Goal: Task Accomplishment & Management: Use online tool/utility

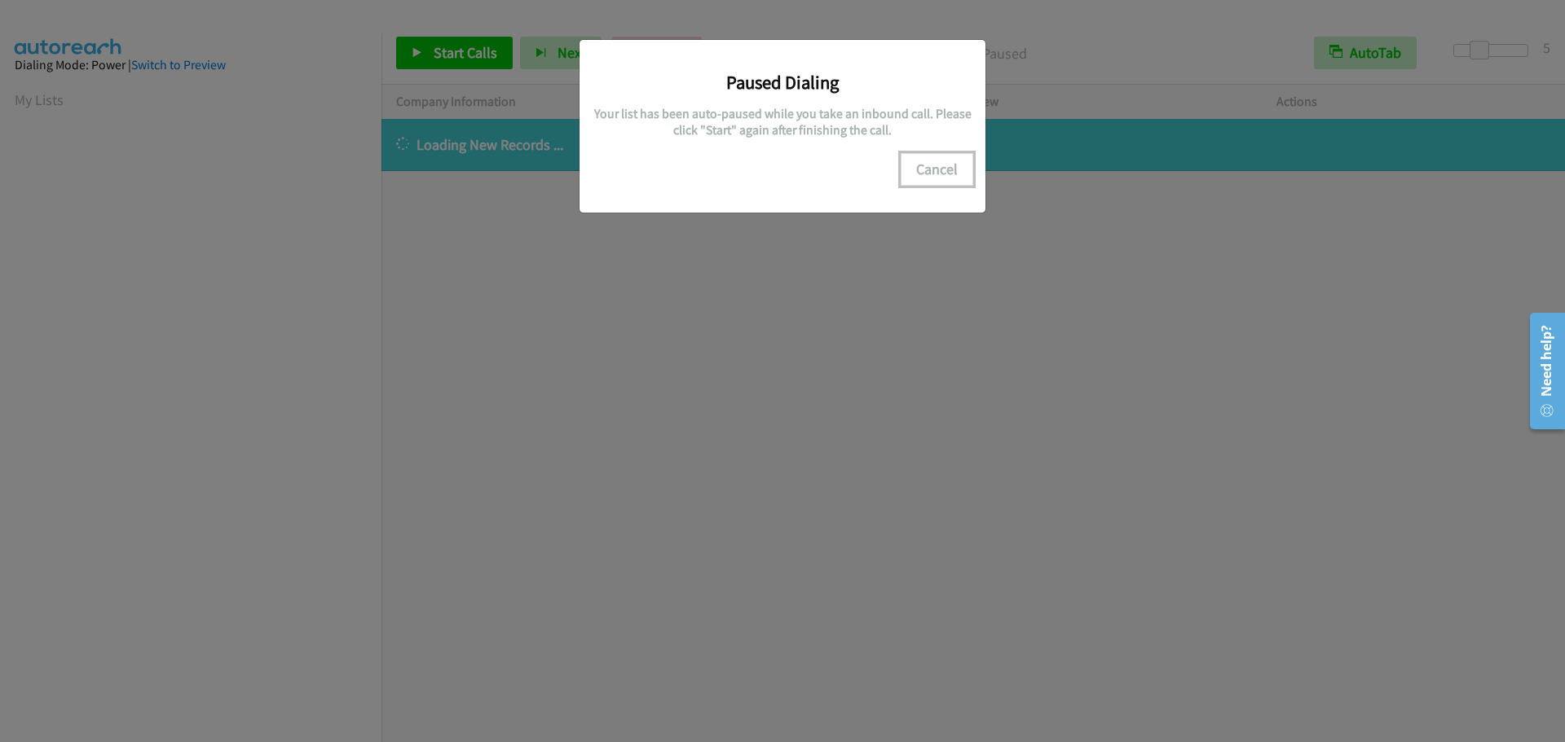
scroll to position [172, 0]
click at [943, 174] on button "Cancel" at bounding box center [936, 169] width 73 height 33
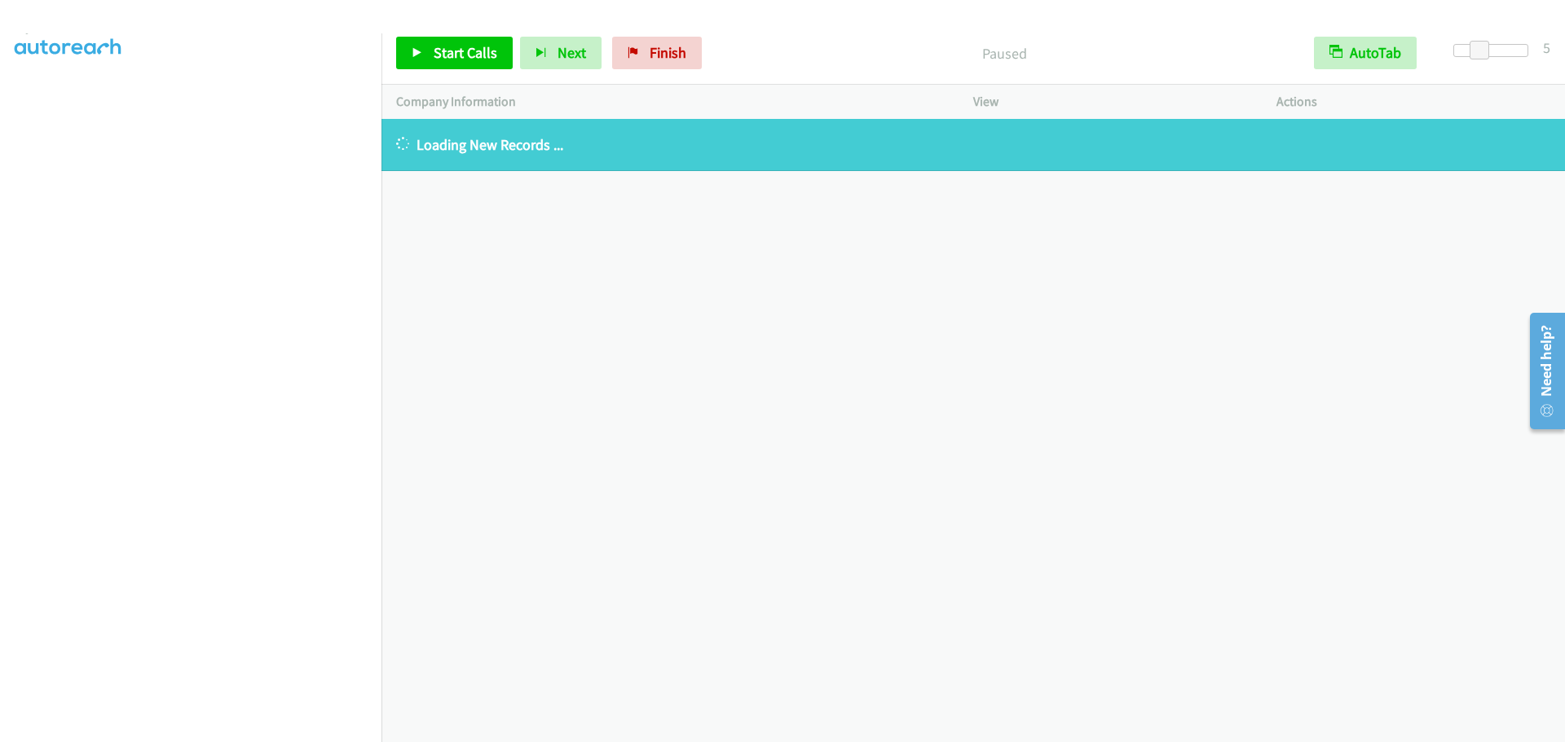
scroll to position [0, 0]
click at [48, 99] on link "My Lists" at bounding box center [39, 99] width 49 height 19
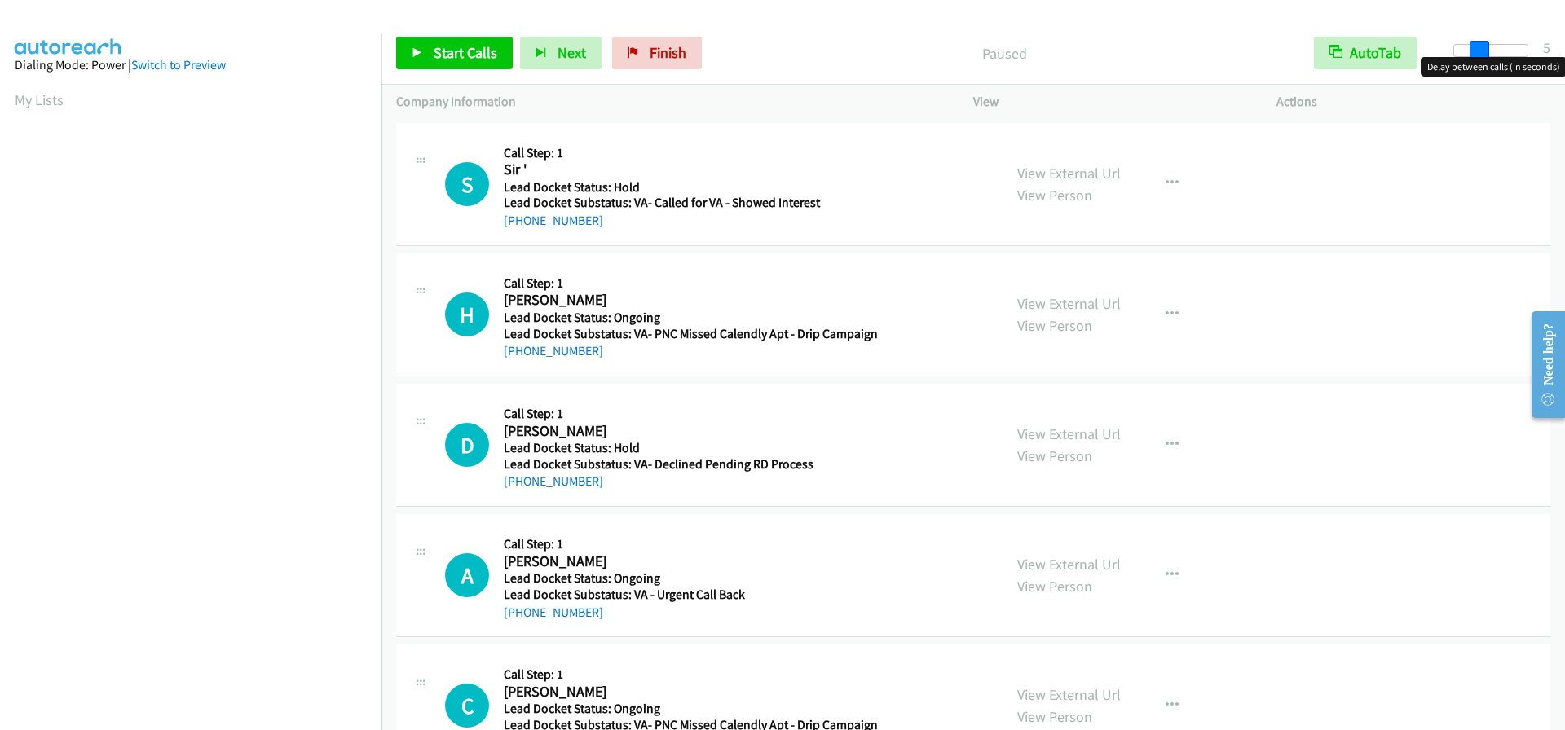
drag, startPoint x: 1480, startPoint y: 49, endPoint x: 1472, endPoint y: 48, distance: 8.2
click at [1472, 48] on span at bounding box center [1479, 51] width 20 height 20
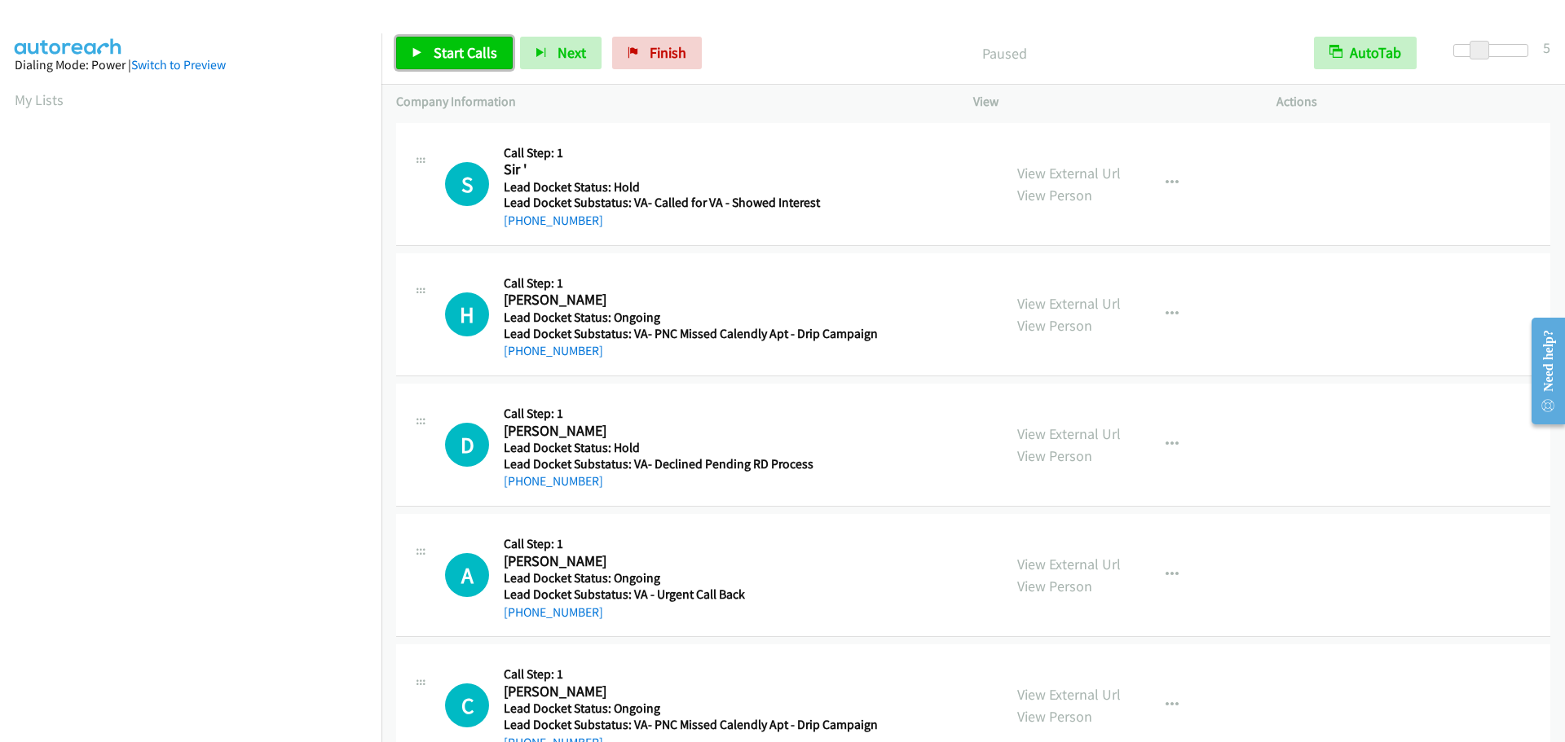
click at [478, 48] on span "Start Calls" at bounding box center [466, 52] width 64 height 19
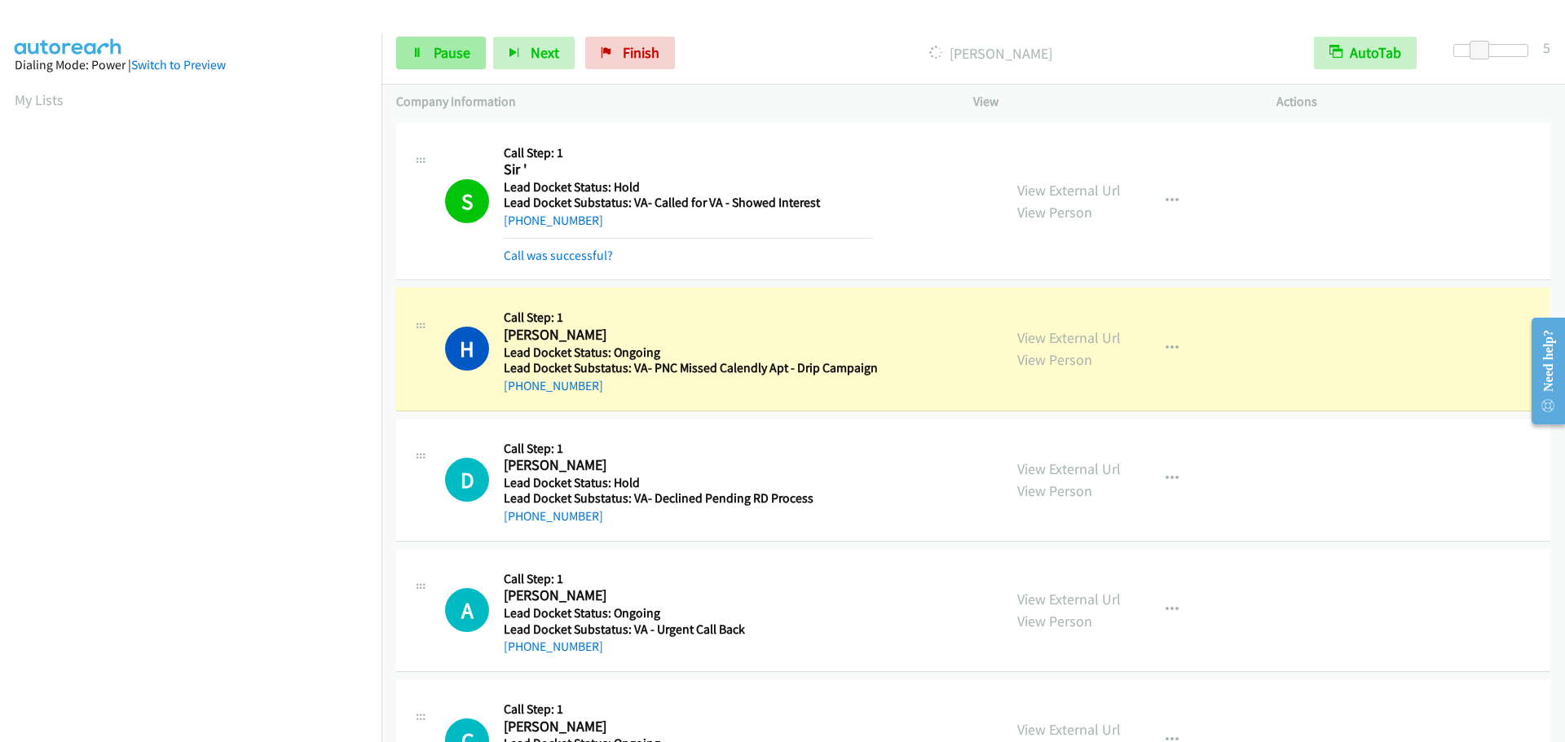
scroll to position [172, 0]
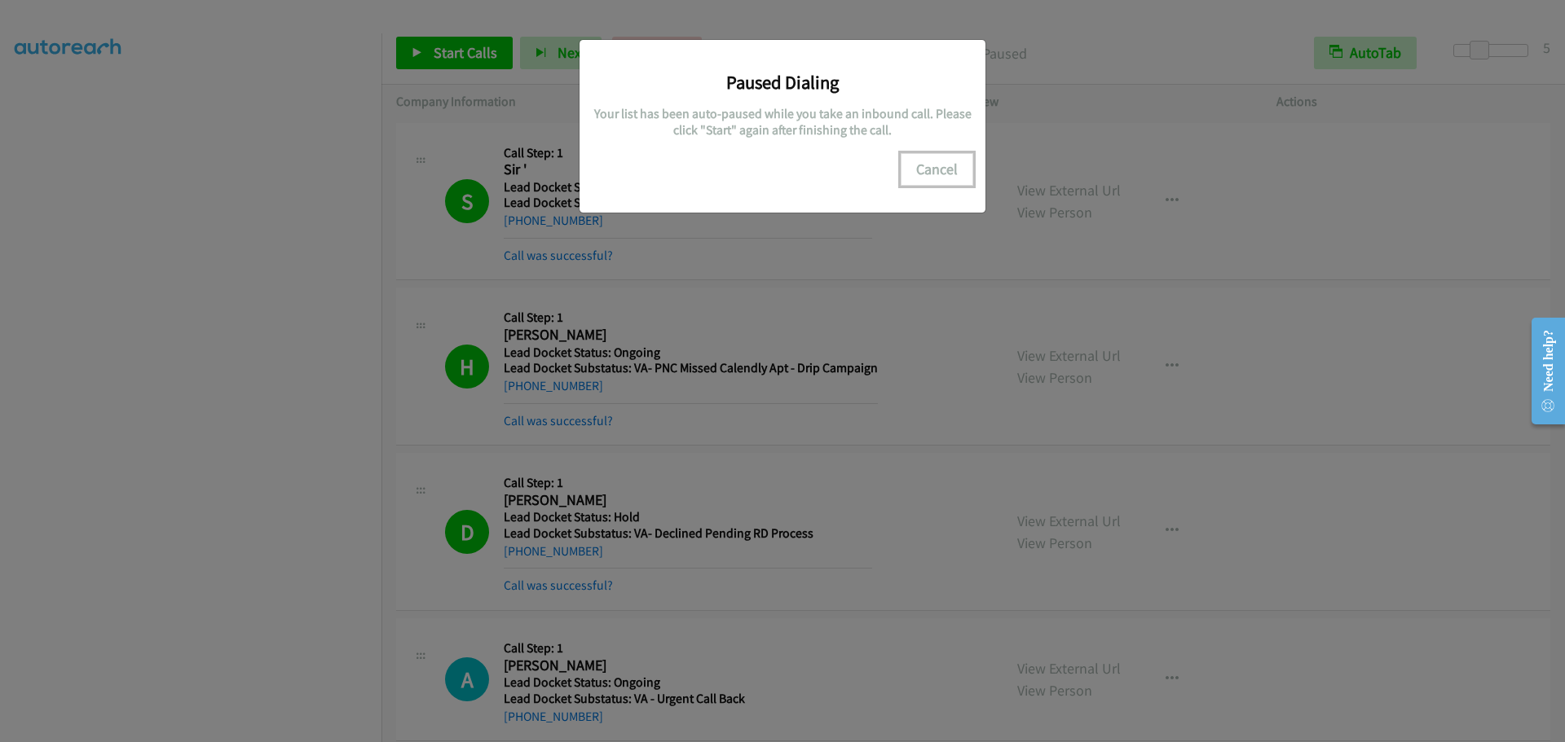
click at [960, 171] on button "Cancel" at bounding box center [936, 169] width 73 height 33
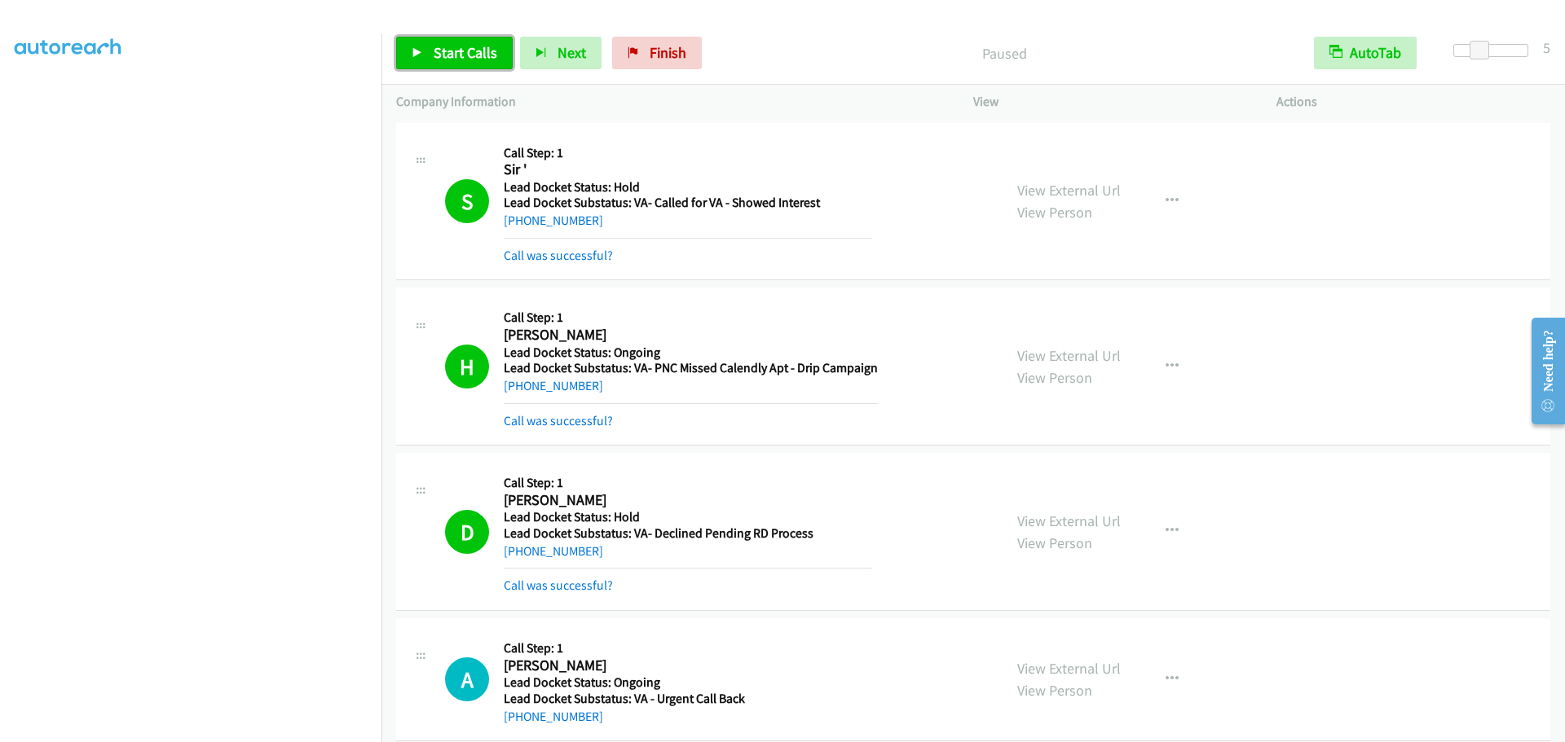
click at [481, 56] on span "Start Calls" at bounding box center [466, 52] width 64 height 19
drag, startPoint x: 434, startPoint y: 42, endPoint x: 441, endPoint y: 47, distance: 9.3
click at [434, 42] on link "Pause" at bounding box center [441, 53] width 90 height 33
click at [448, 56] on span "Start Calls" at bounding box center [466, 52] width 64 height 19
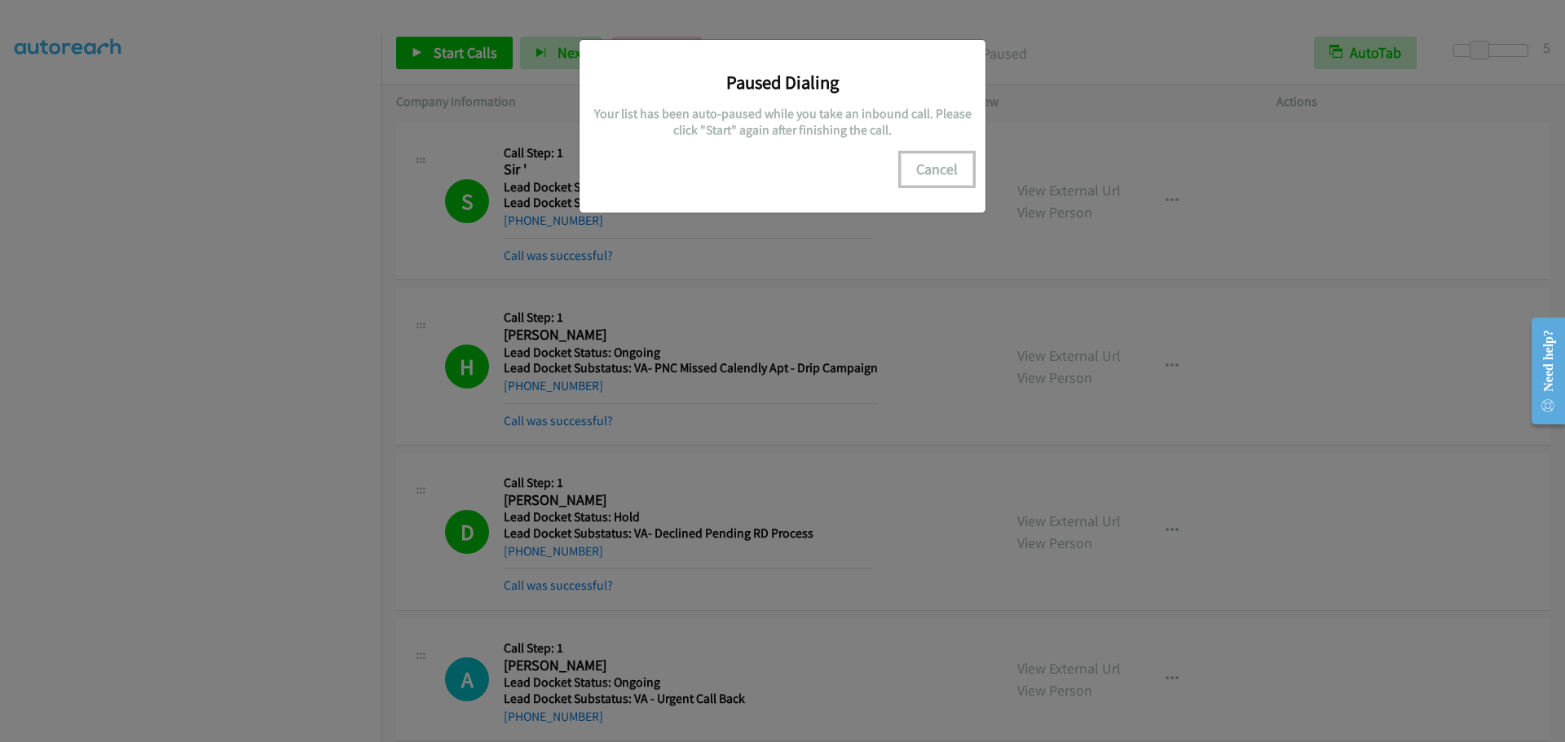
click at [926, 161] on button "Cancel" at bounding box center [936, 169] width 73 height 33
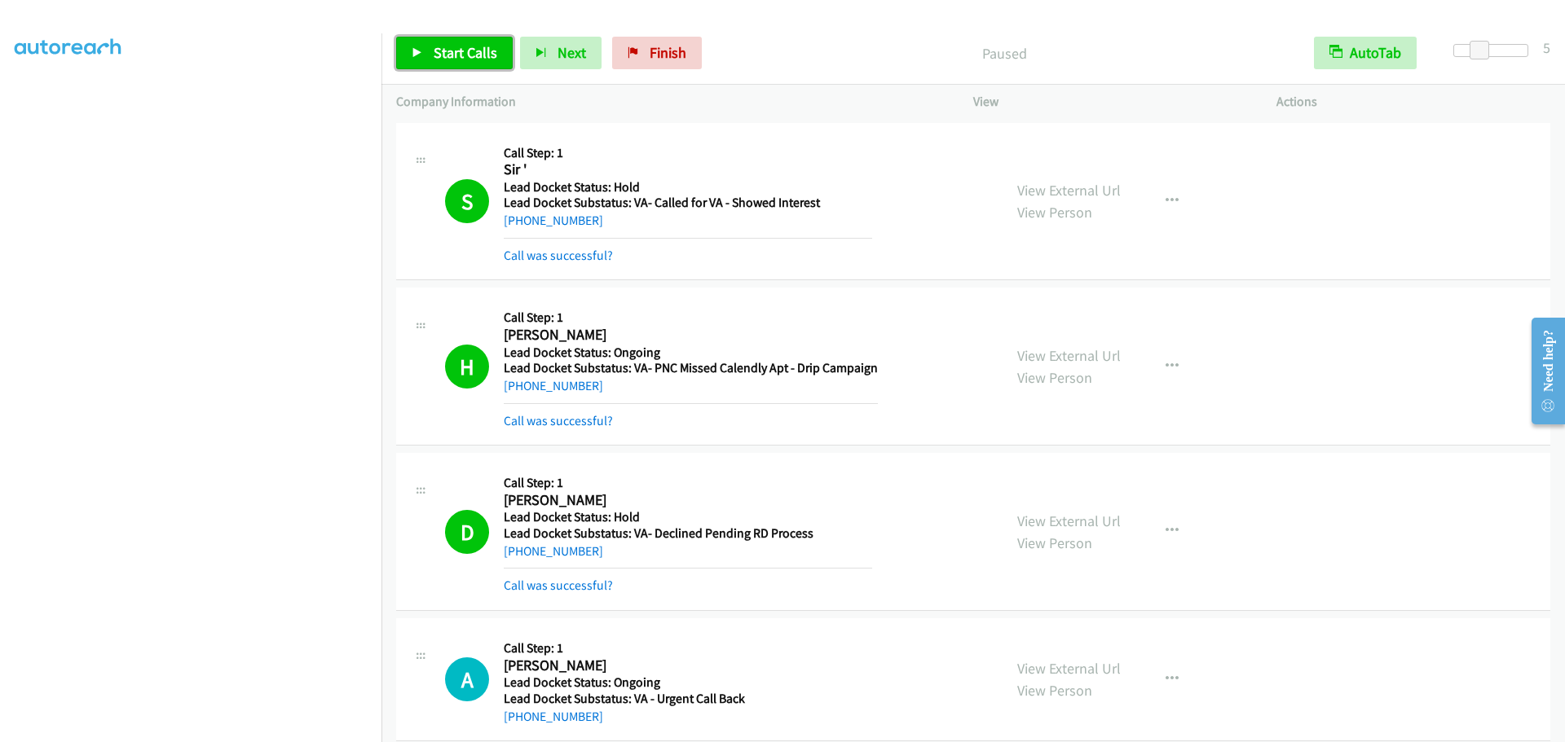
click at [468, 67] on link "Start Calls" at bounding box center [454, 53] width 117 height 33
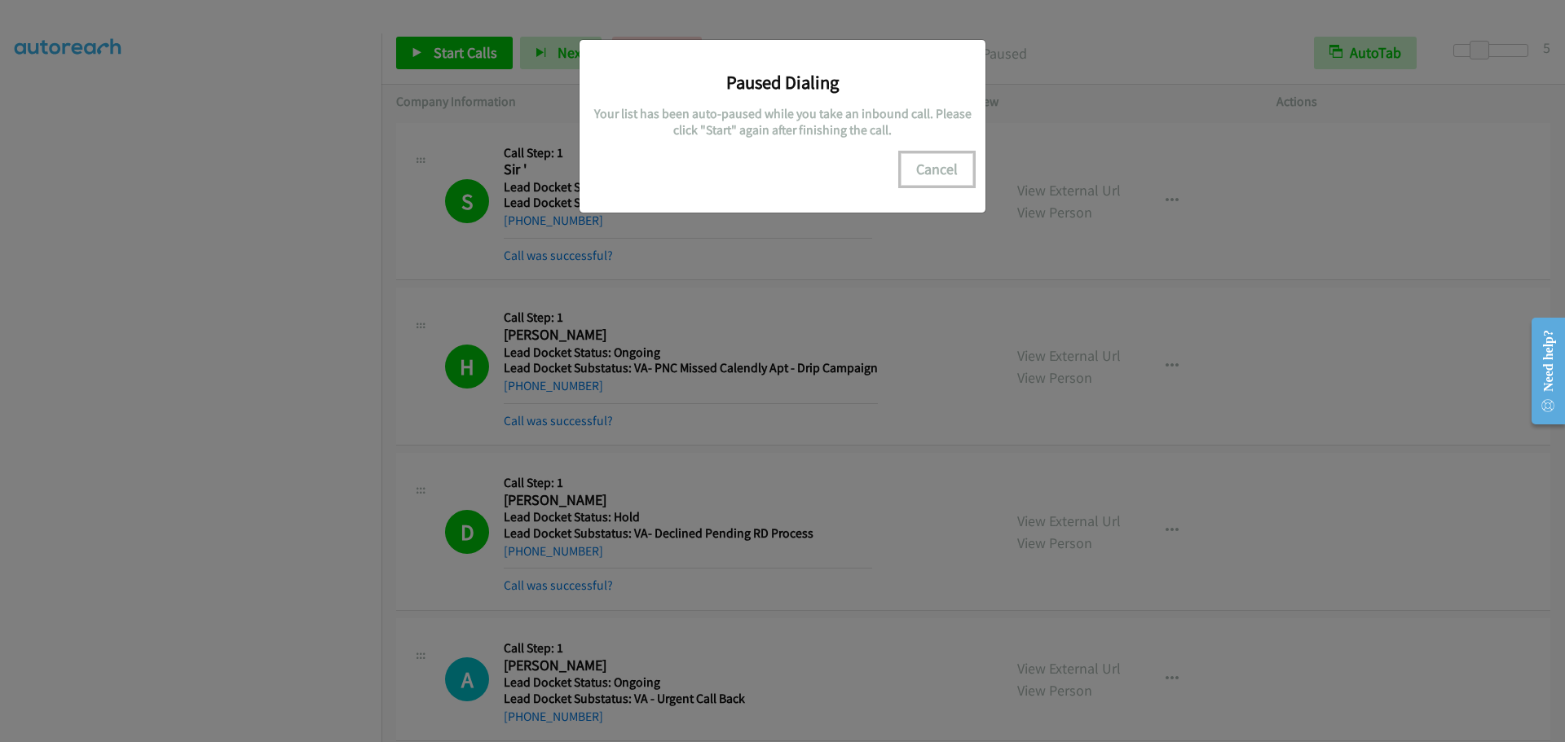
click at [930, 164] on button "Cancel" at bounding box center [936, 169] width 73 height 33
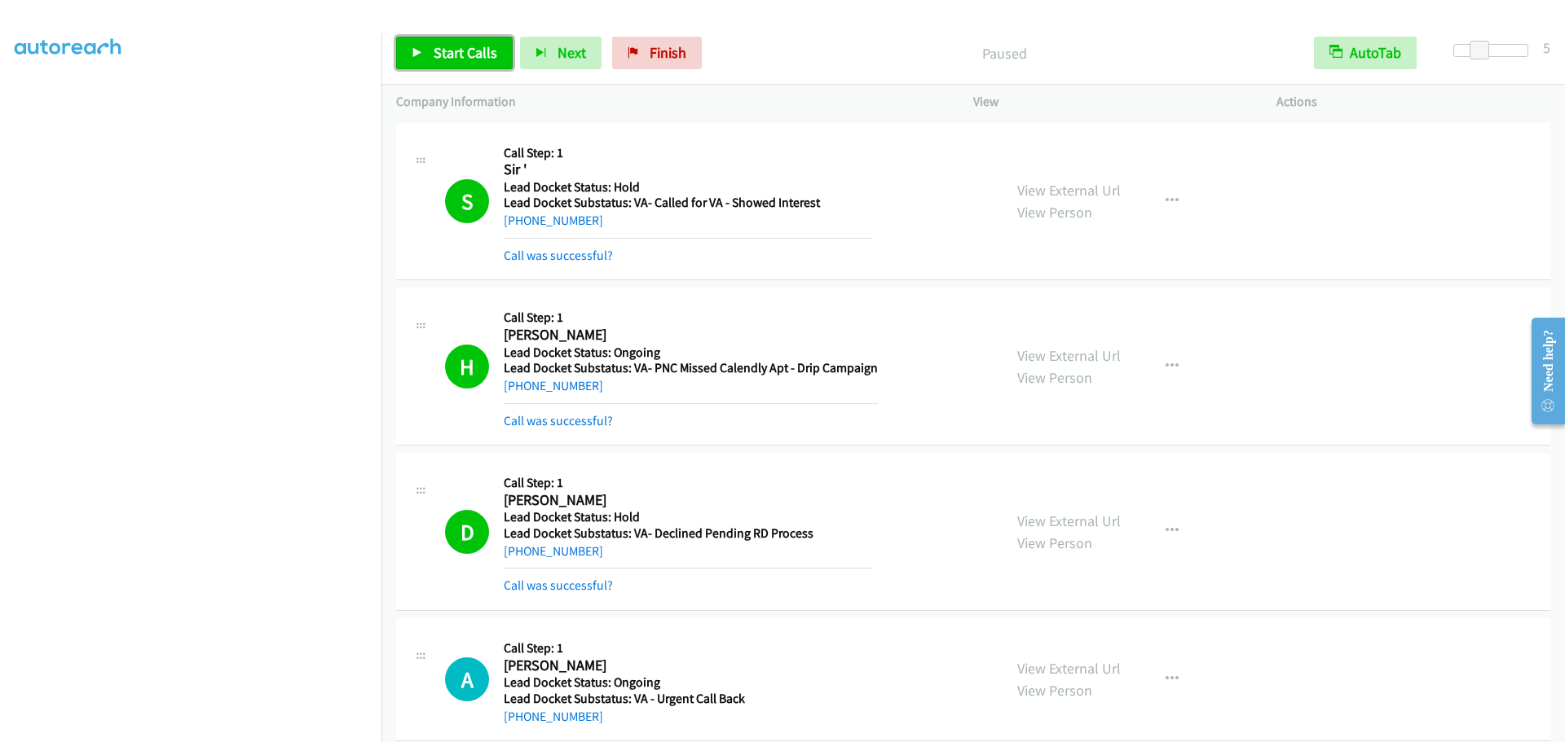
click at [453, 49] on span "Start Calls" at bounding box center [466, 52] width 64 height 19
